Goal: Obtain resource: Obtain resource

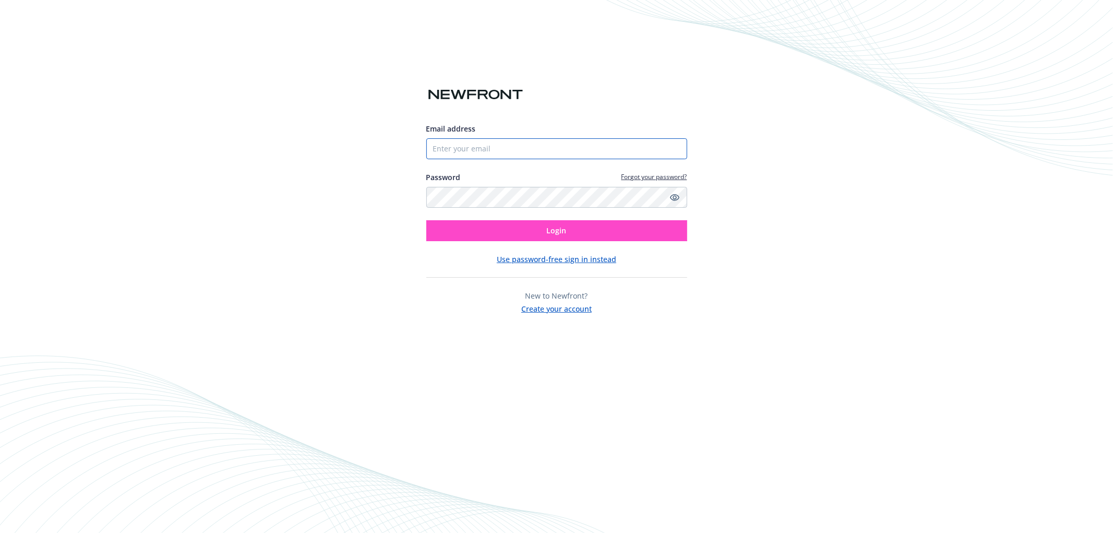
type input "[EMAIL_ADDRESS][DOMAIN_NAME]"
click at [578, 221] on button "Login" at bounding box center [556, 230] width 261 height 21
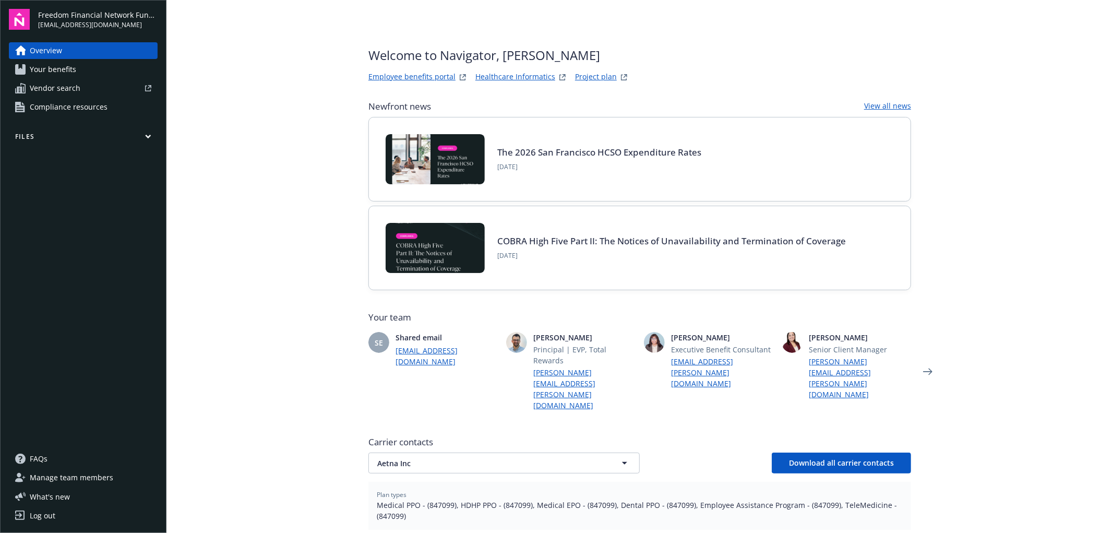
click at [412, 76] on link "Employee benefits portal" at bounding box center [411, 77] width 87 height 13
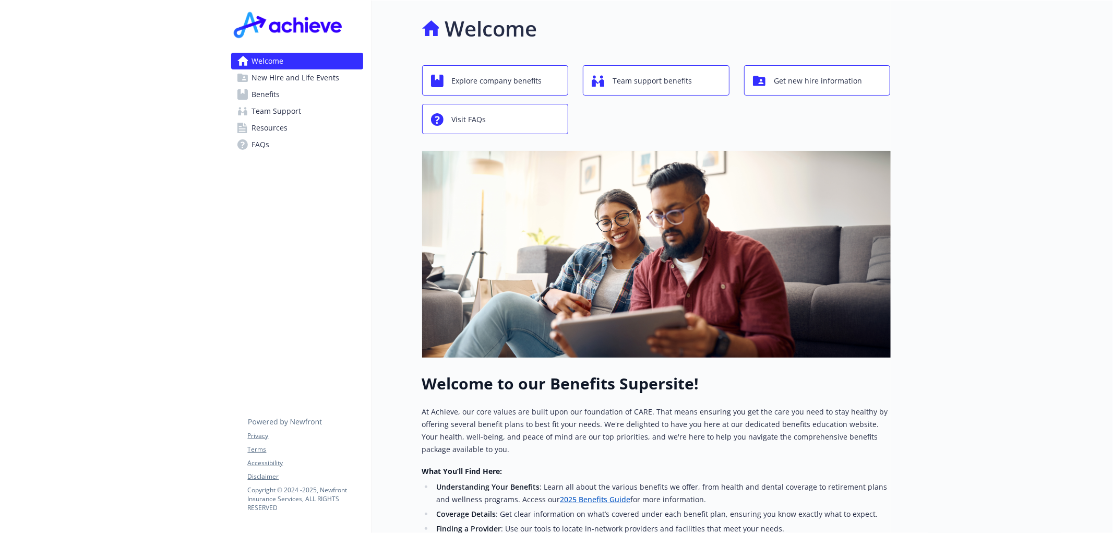
click at [579, 497] on link "2025 Benefits Guide" at bounding box center [595, 499] width 70 height 10
